Goal: Use online tool/utility: Utilize a website feature to perform a specific function

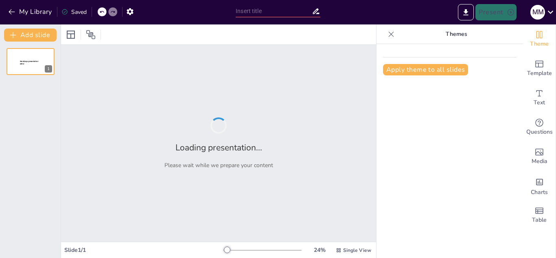
type input "Imported Resultados del Focus Group Percepción de Riesgo en el Taller MSH.pptx"
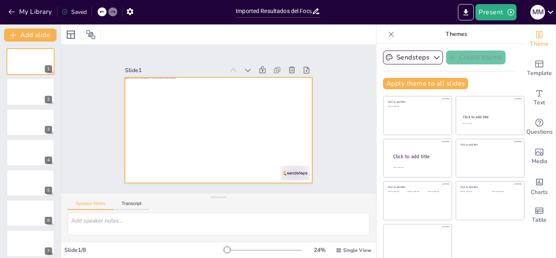
scroll to position [5, 0]
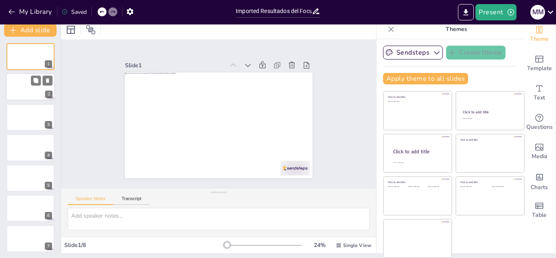
click at [36, 90] on div at bounding box center [30, 87] width 49 height 28
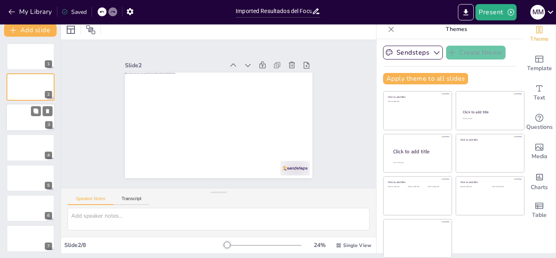
click at [30, 114] on div at bounding box center [30, 117] width 49 height 28
click at [26, 131] on div "3" at bounding box center [30, 117] width 49 height 28
click at [26, 144] on div at bounding box center [30, 148] width 49 height 28
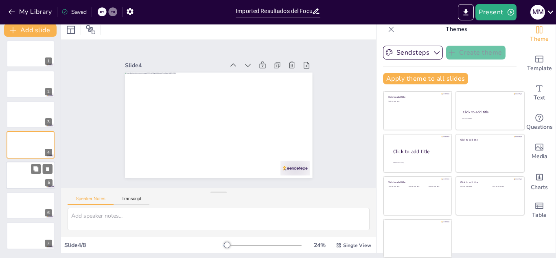
click at [18, 173] on div at bounding box center [30, 175] width 49 height 28
click at [433, 54] on icon "button" at bounding box center [437, 52] width 8 height 8
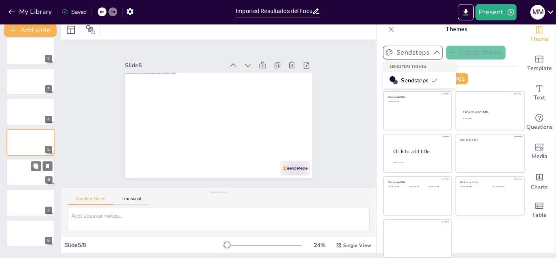
scroll to position [0, 0]
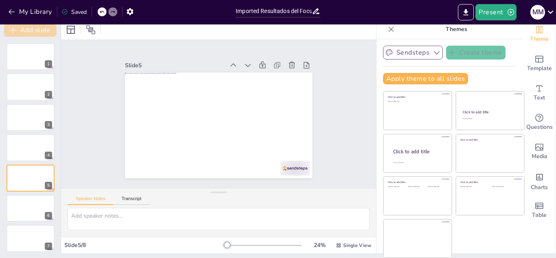
click at [28, 26] on button "Add slide" at bounding box center [30, 30] width 53 height 13
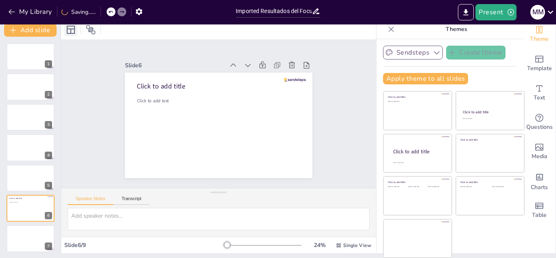
click at [73, 30] on icon at bounding box center [71, 30] width 10 height 10
click at [91, 26] on icon at bounding box center [91, 30] width 10 height 10
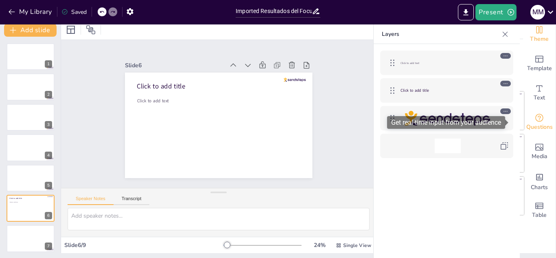
click at [535, 119] on icon "Get real-time input from your audience" at bounding box center [540, 118] width 10 height 10
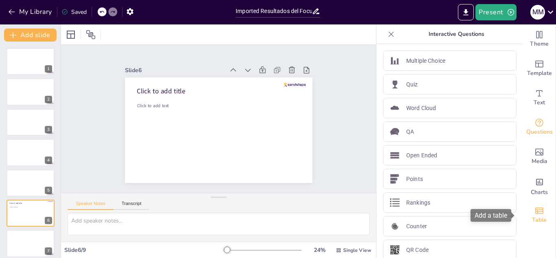
click at [537, 215] on span "Table" at bounding box center [539, 219] width 15 height 9
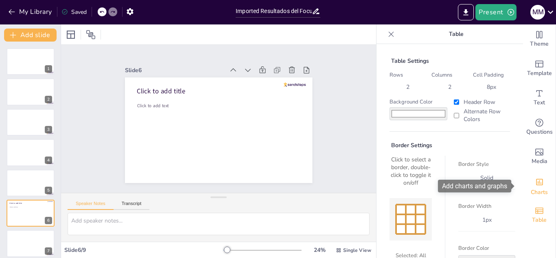
click at [539, 180] on div "Charts" at bounding box center [539, 185] width 33 height 29
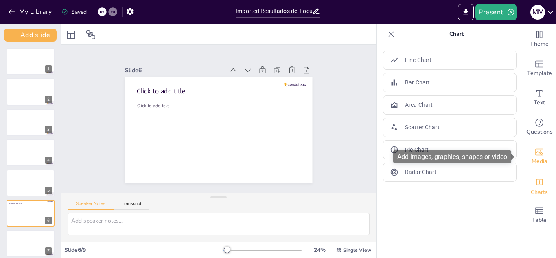
click at [536, 154] on icon "Add images, graphics, shapes or video" at bounding box center [540, 152] width 10 height 10
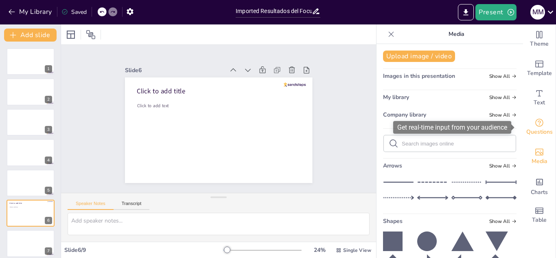
click at [535, 123] on icon "Get real-time input from your audience" at bounding box center [540, 123] width 10 height 10
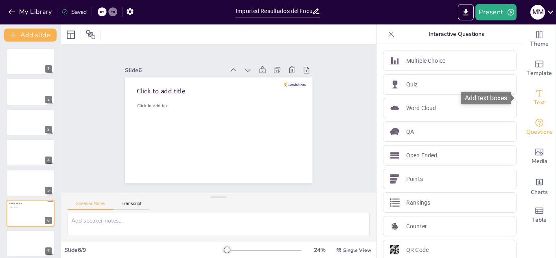
click at [539, 97] on div "Text" at bounding box center [539, 97] width 33 height 29
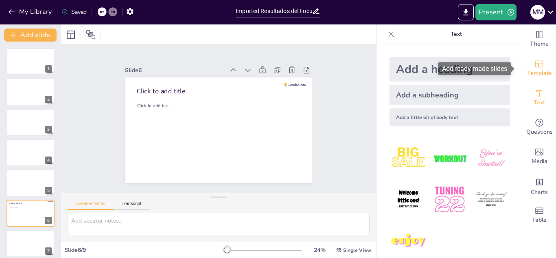
click at [541, 68] on div "Template" at bounding box center [539, 68] width 33 height 29
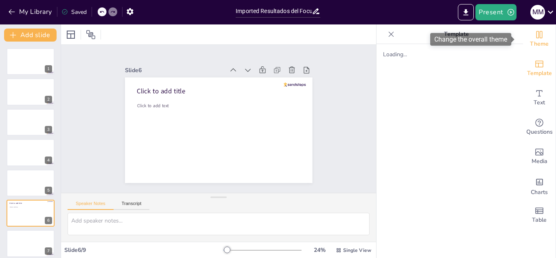
click at [540, 46] on span "Theme" at bounding box center [539, 44] width 19 height 9
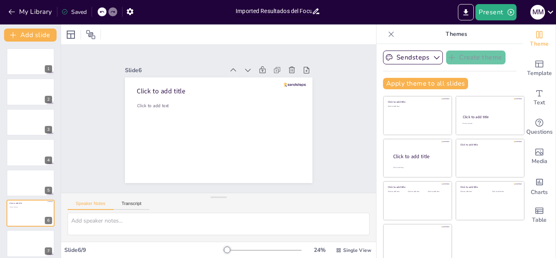
click at [292, 11] on input "Imported Resultados del Focus Group Percepción de Riesgo en el Taller MSH.pptx" at bounding box center [274, 11] width 76 height 12
